Goal: Information Seeking & Learning: Find specific fact

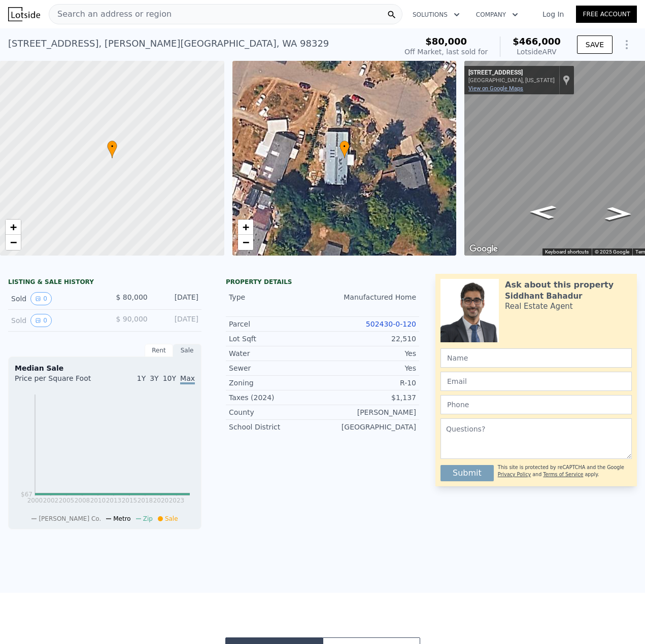
click at [505, 89] on link "View on Google Maps" at bounding box center [495, 88] width 55 height 7
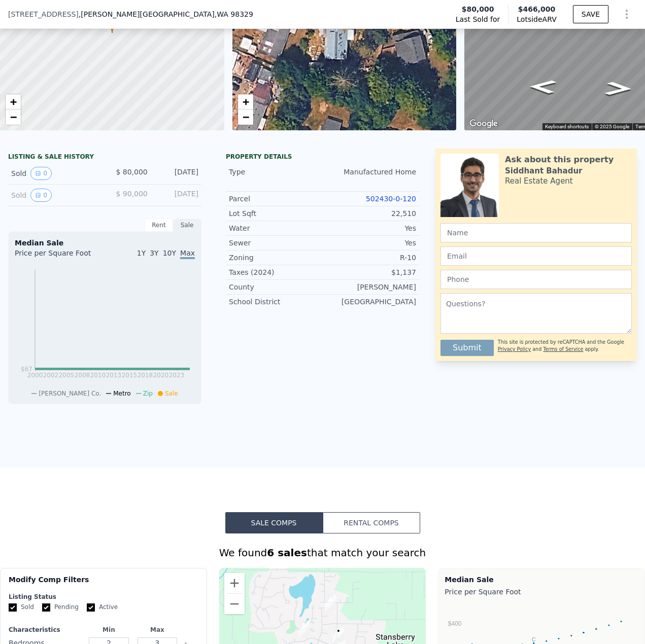
scroll to position [98, 0]
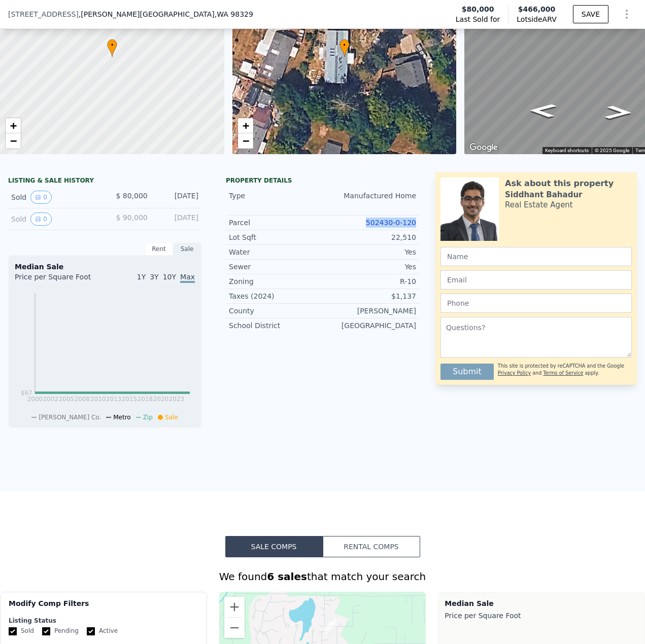
drag, startPoint x: 364, startPoint y: 231, endPoint x: 421, endPoint y: 225, distance: 57.6
click at [421, 225] on div "Property details Type Manufactured Home Parcel 502430-0-120 Lot Sqft 22,510 Wat…" at bounding box center [322, 259] width 209 height 164
copy link "502430-0-120"
click at [393, 227] on link "502430-0-120" at bounding box center [391, 223] width 50 height 8
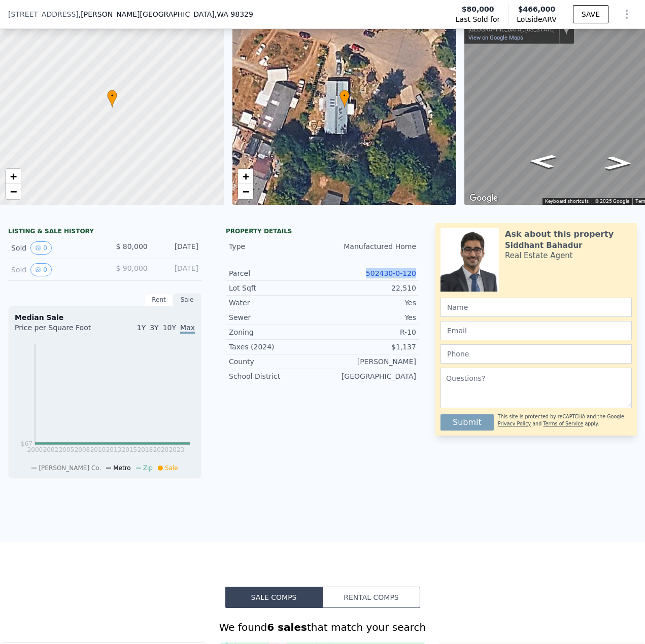
scroll to position [0, 0]
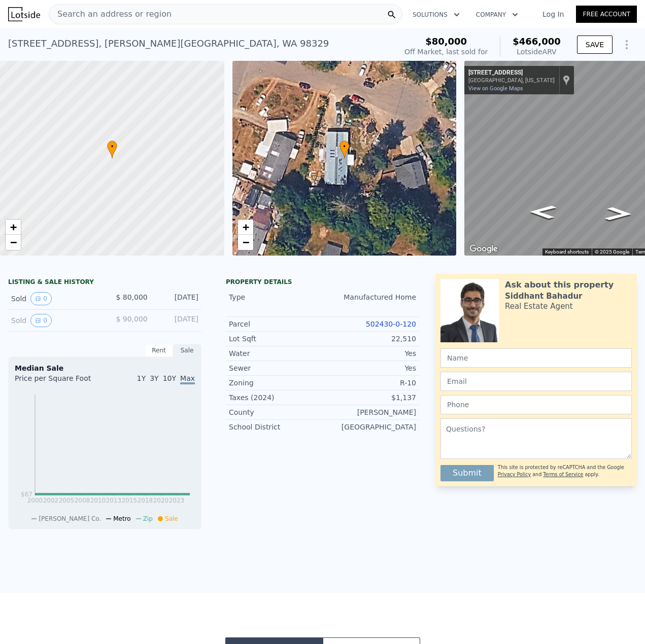
click at [75, 49] on div "[STREET_ADDRESS][PERSON_NAME]" at bounding box center [168, 44] width 321 height 14
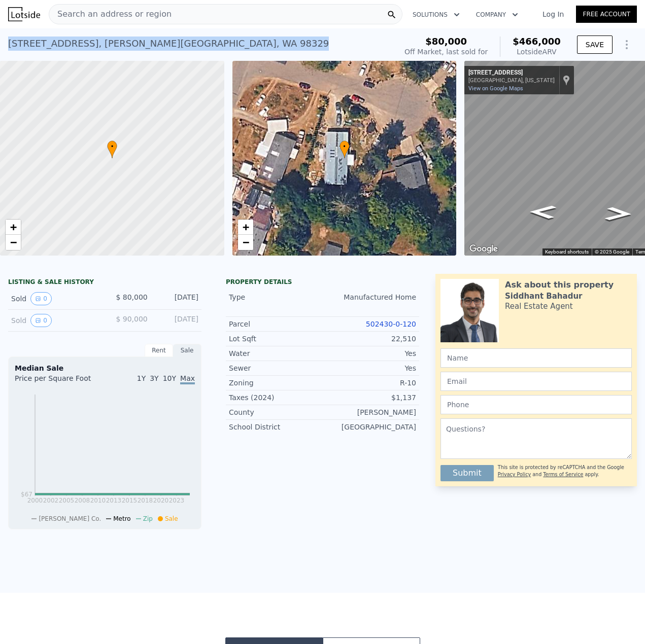
click at [75, 49] on div "[STREET_ADDRESS][PERSON_NAME]" at bounding box center [168, 44] width 321 height 14
copy div "[STREET_ADDRESS][PERSON_NAME] Sold [DATE] for $80k (~ARV $466k )"
